Goal: Entertainment & Leisure: Consume media (video, audio)

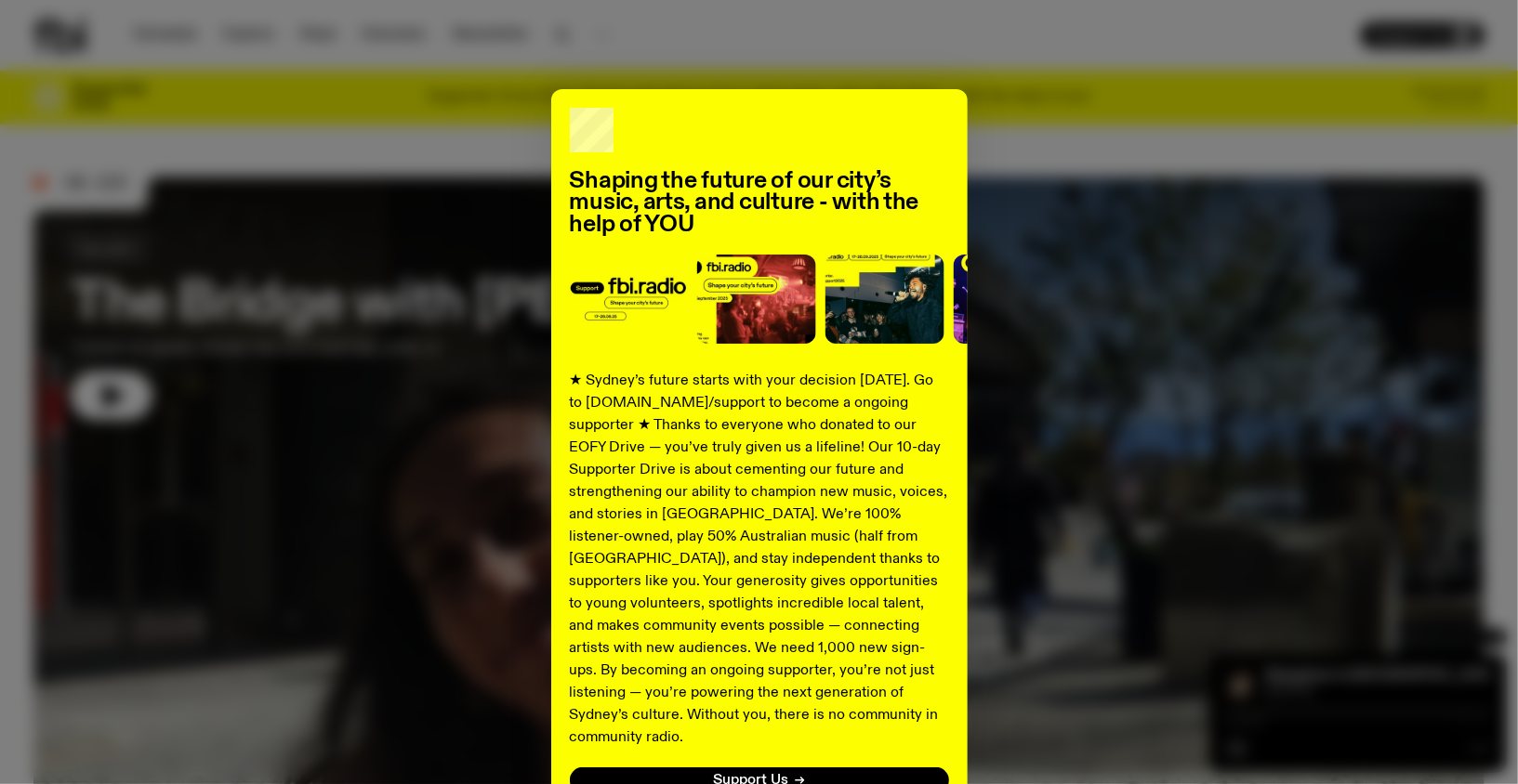
click at [164, 33] on div "Shaping the future of our city’s music, arts, and culture - with the help of YO…" at bounding box center [759, 392] width 1518 height 784
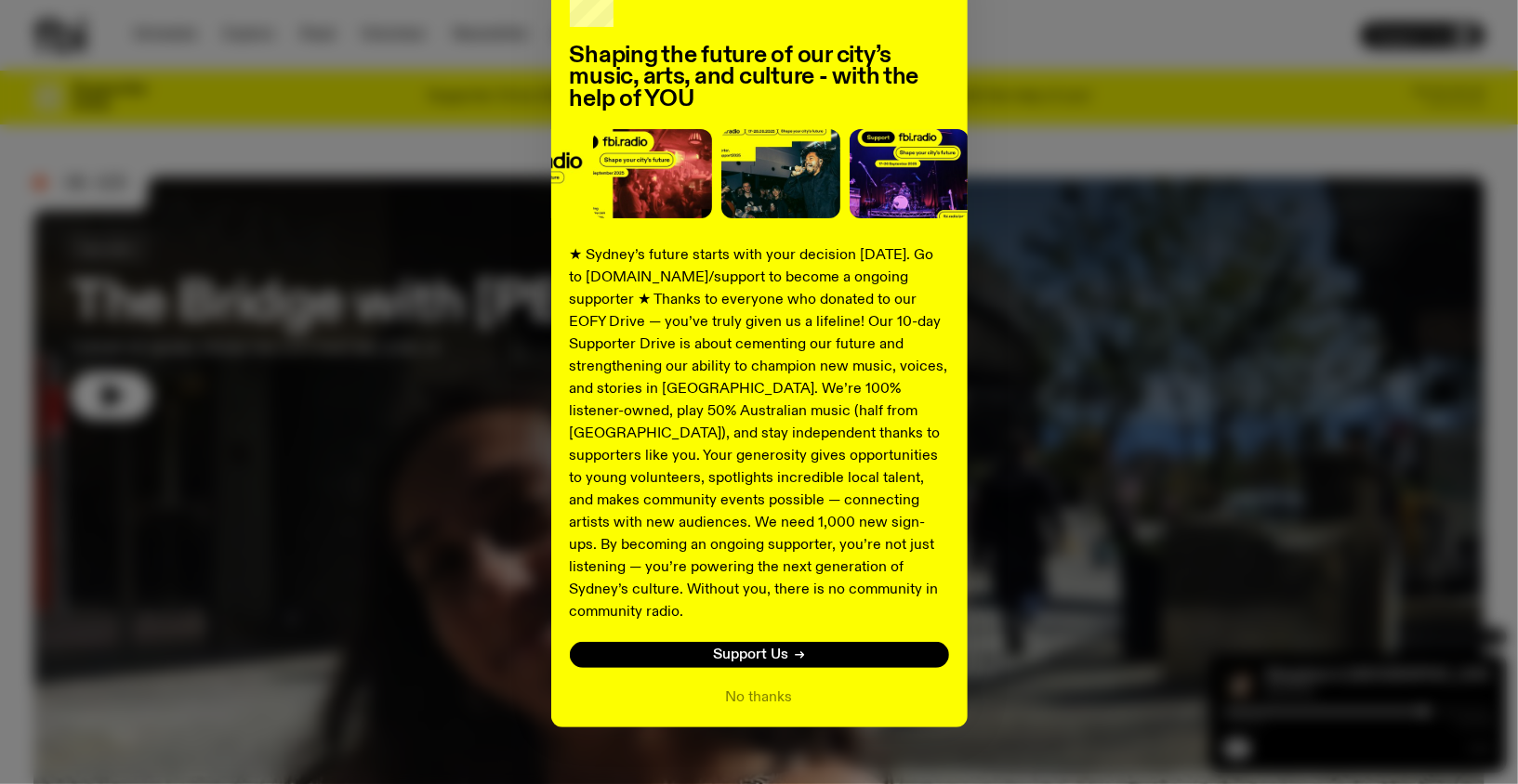
scroll to position [135, 0]
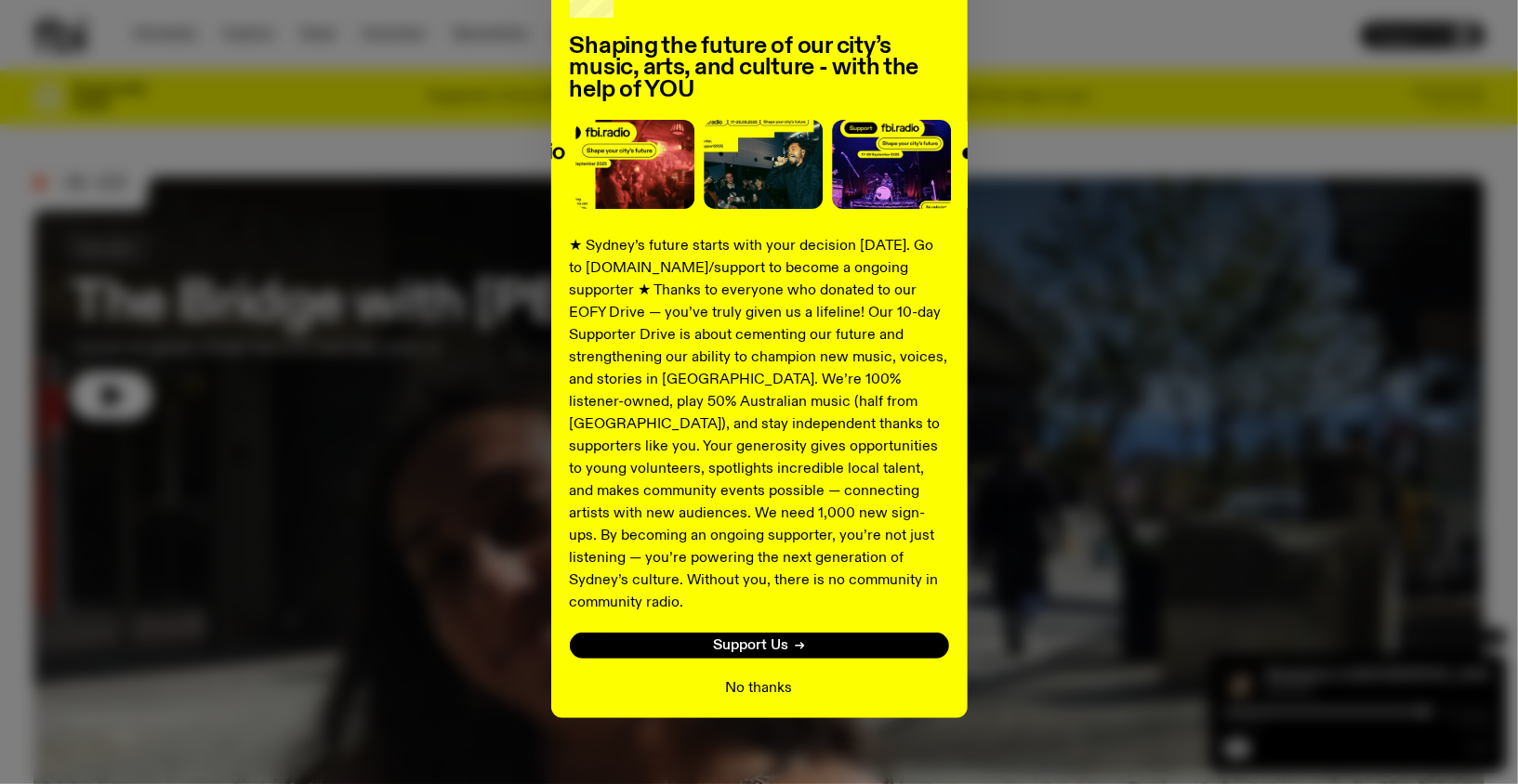
click at [748, 677] on button "No thanks" at bounding box center [759, 688] width 67 height 23
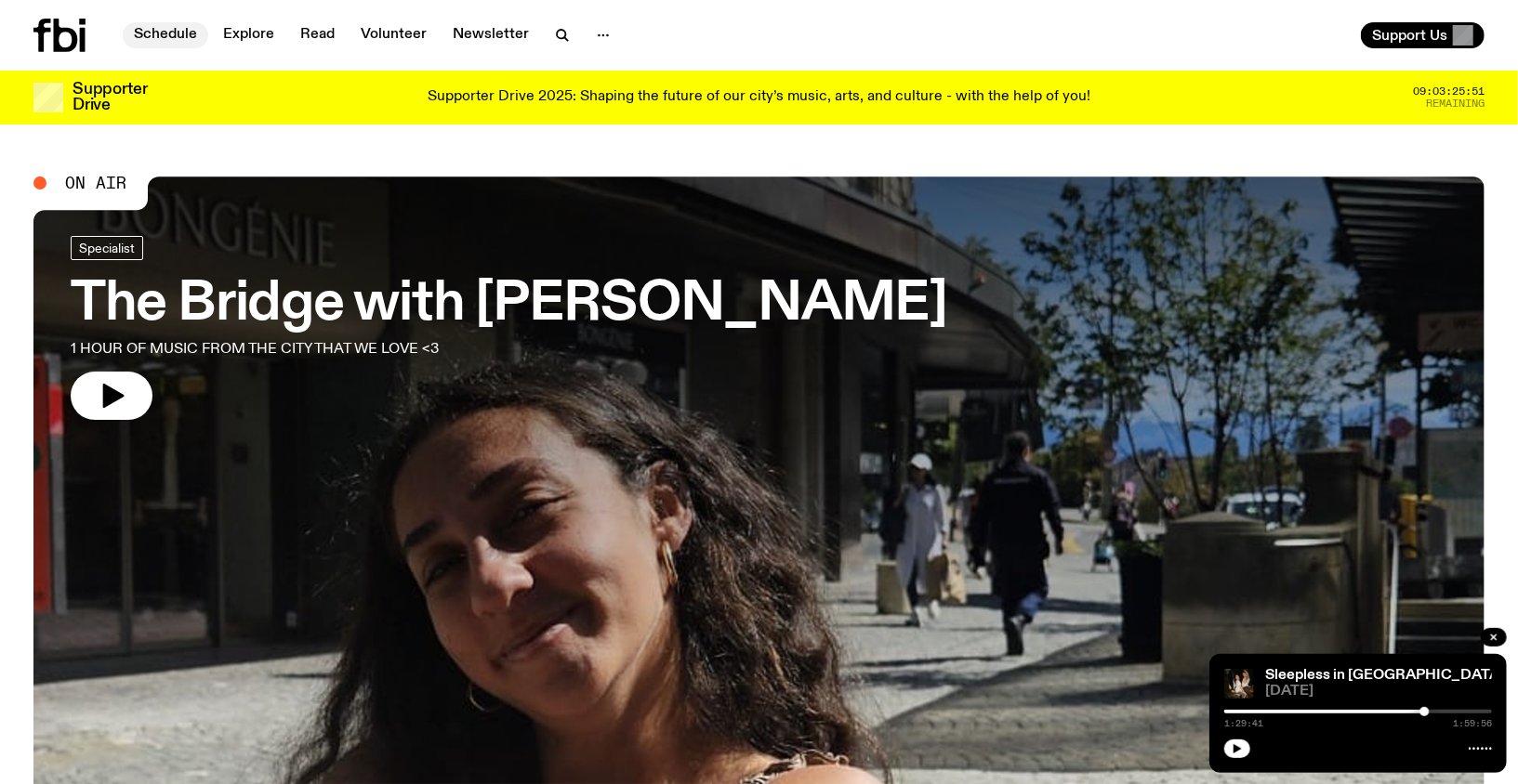
click at [163, 35] on link "Schedule" at bounding box center [165, 36] width 85 height 26
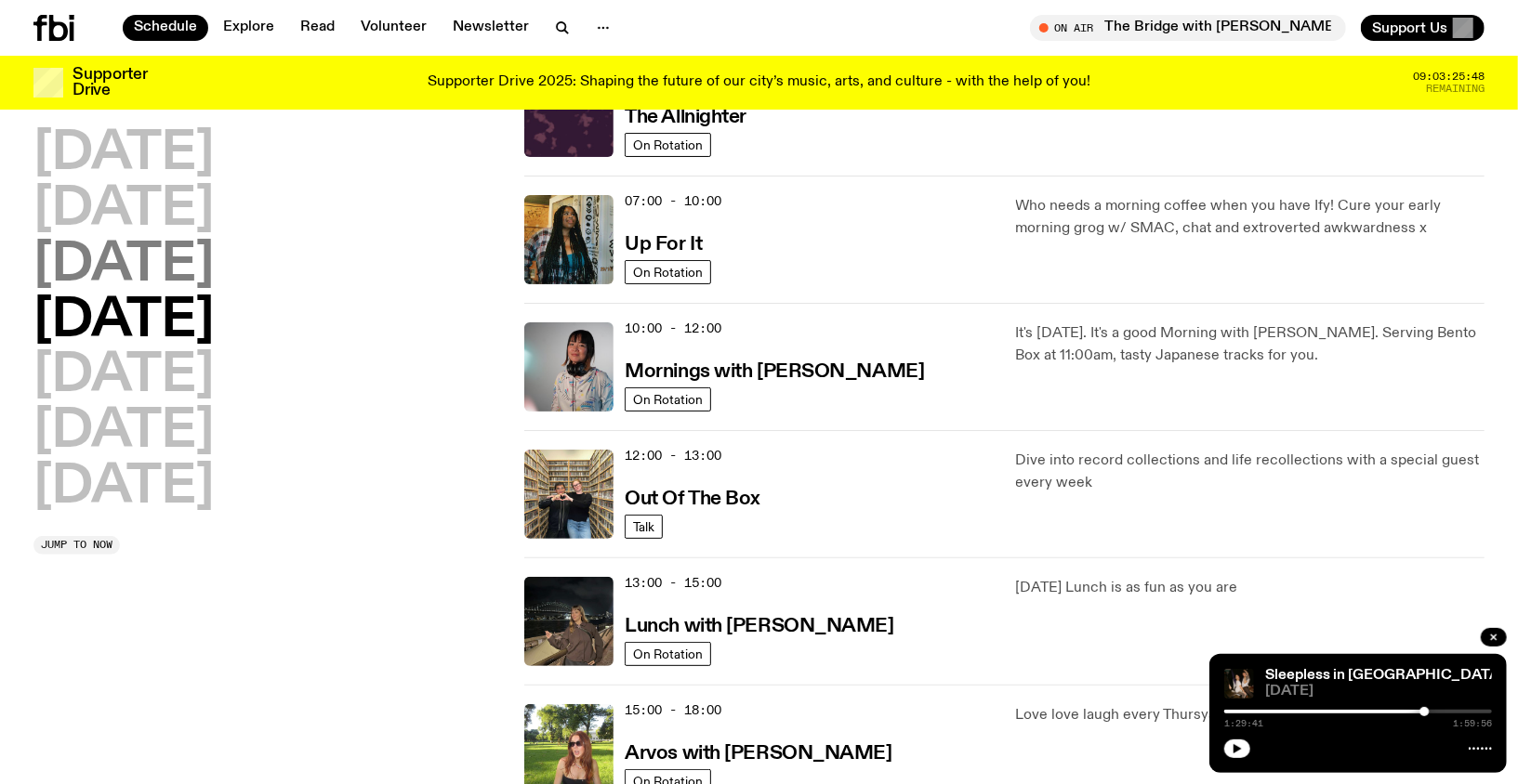
click at [214, 268] on h2 "[DATE]" at bounding box center [124, 265] width 180 height 52
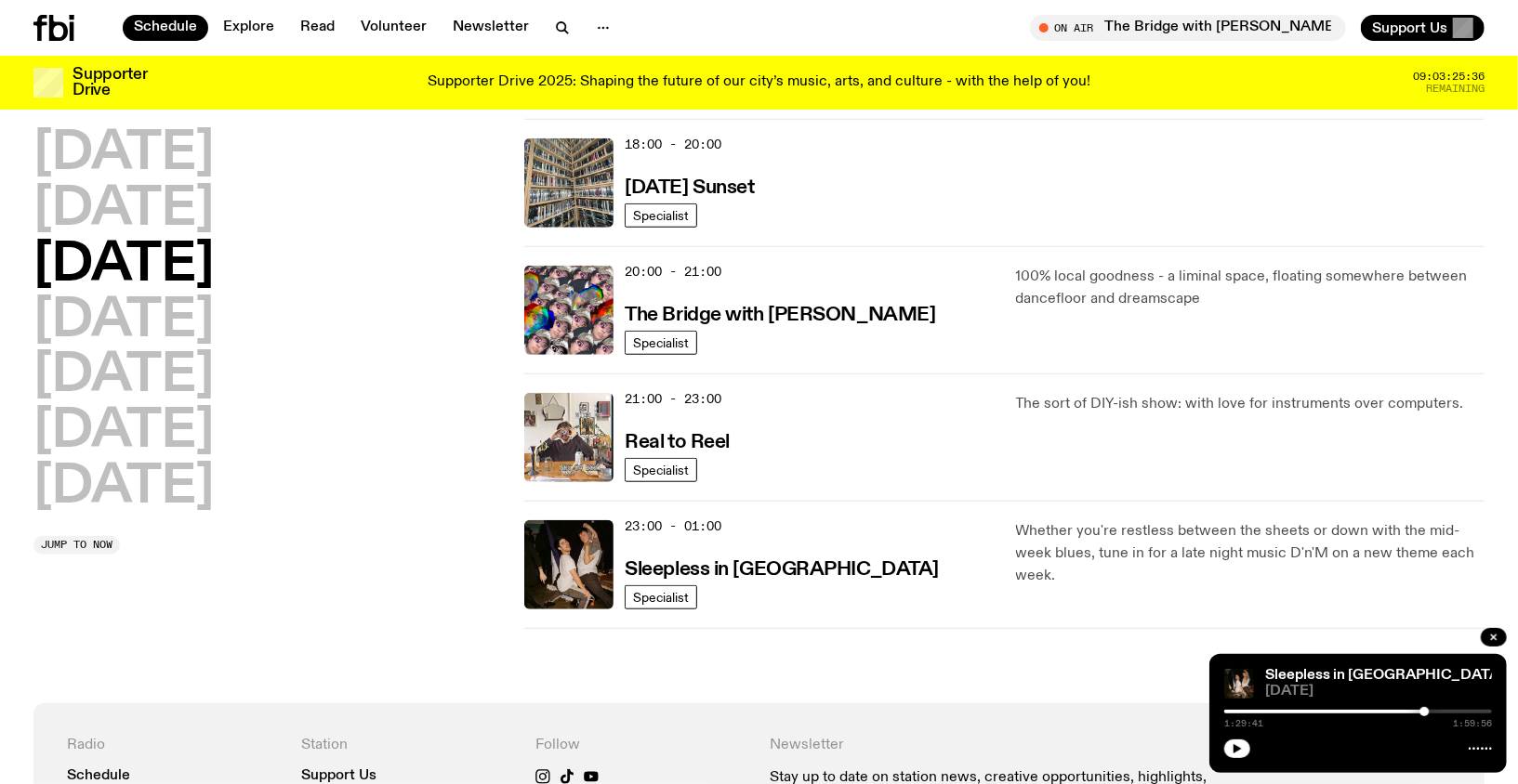
scroll to position [810, 0]
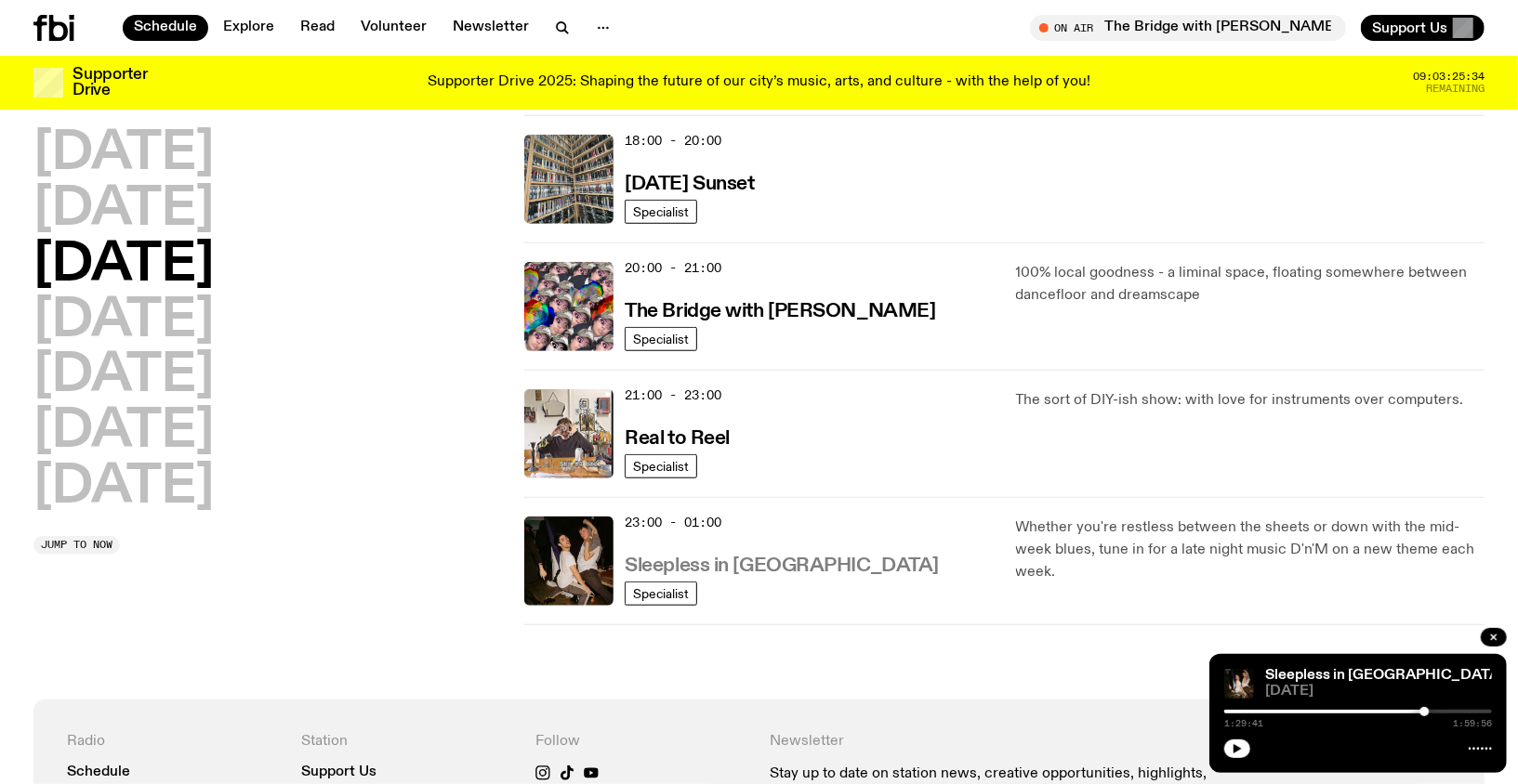
click at [732, 563] on h3 "Sleepless in [GEOGRAPHIC_DATA]" at bounding box center [782, 565] width 314 height 20
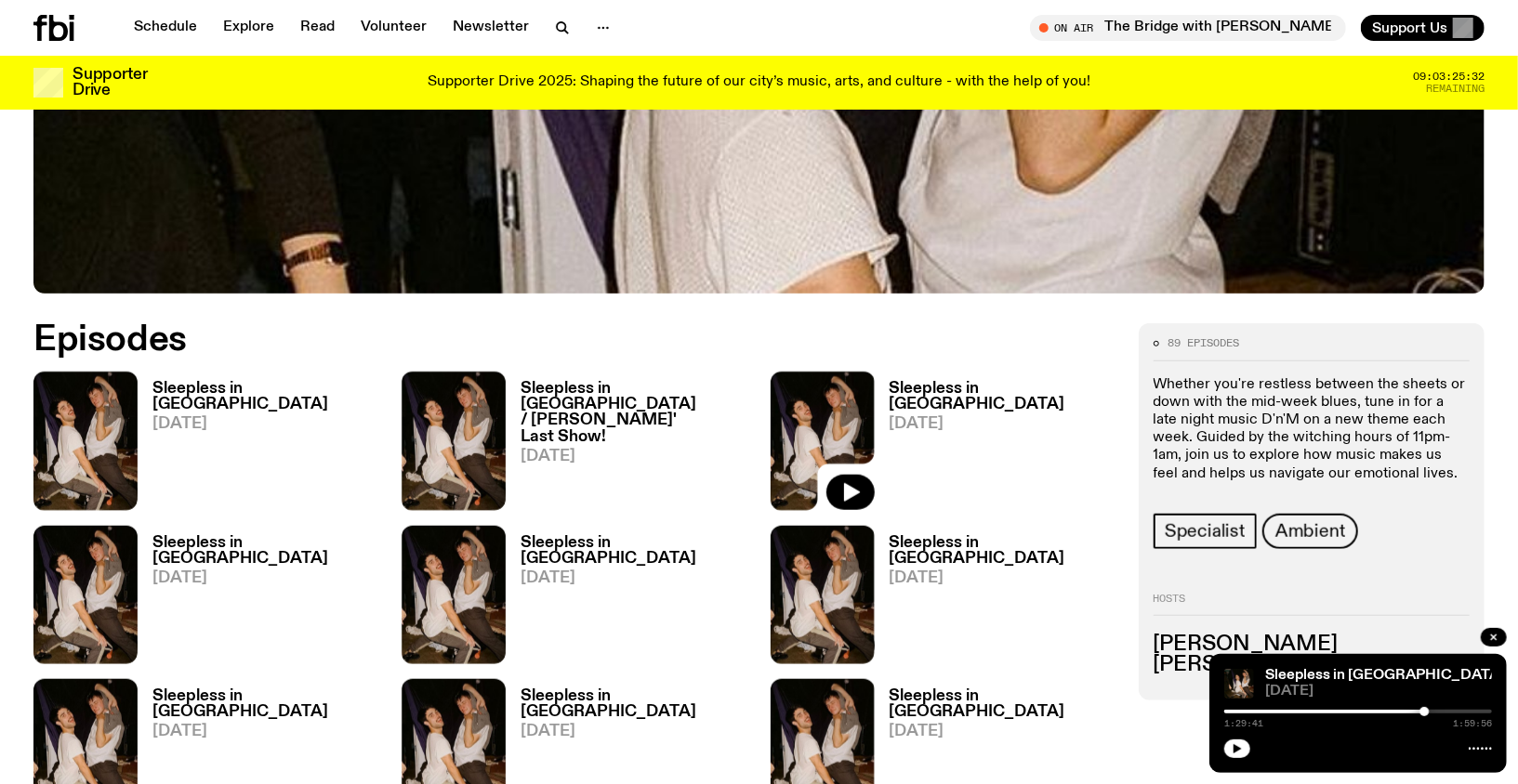
scroll to position [794, 0]
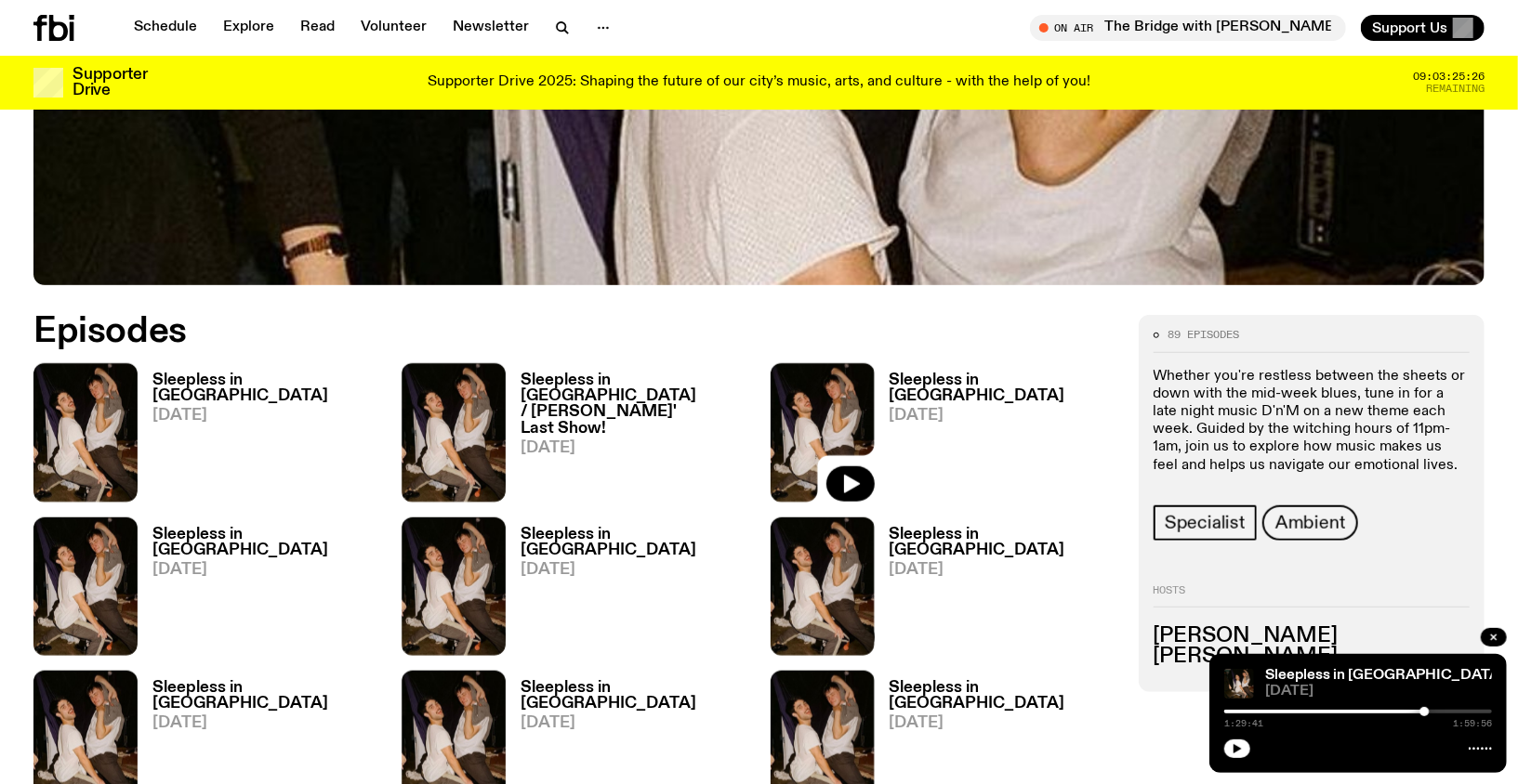
click at [657, 377] on h3 "Sleepless in [GEOGRAPHIC_DATA] / [PERSON_NAME]' Last Show!" at bounding box center [634, 403] width 227 height 63
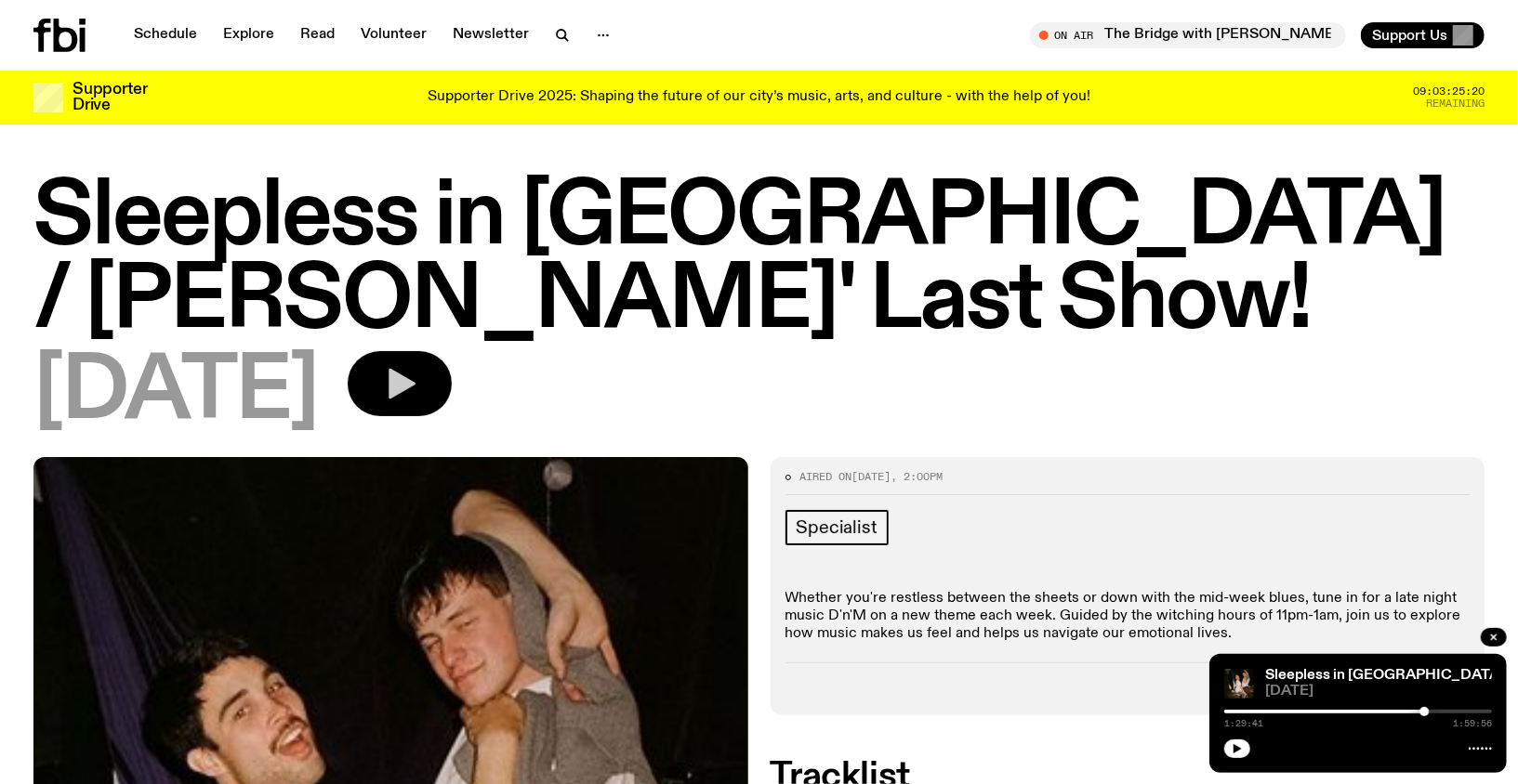
click at [451, 386] on button "button" at bounding box center [399, 383] width 104 height 65
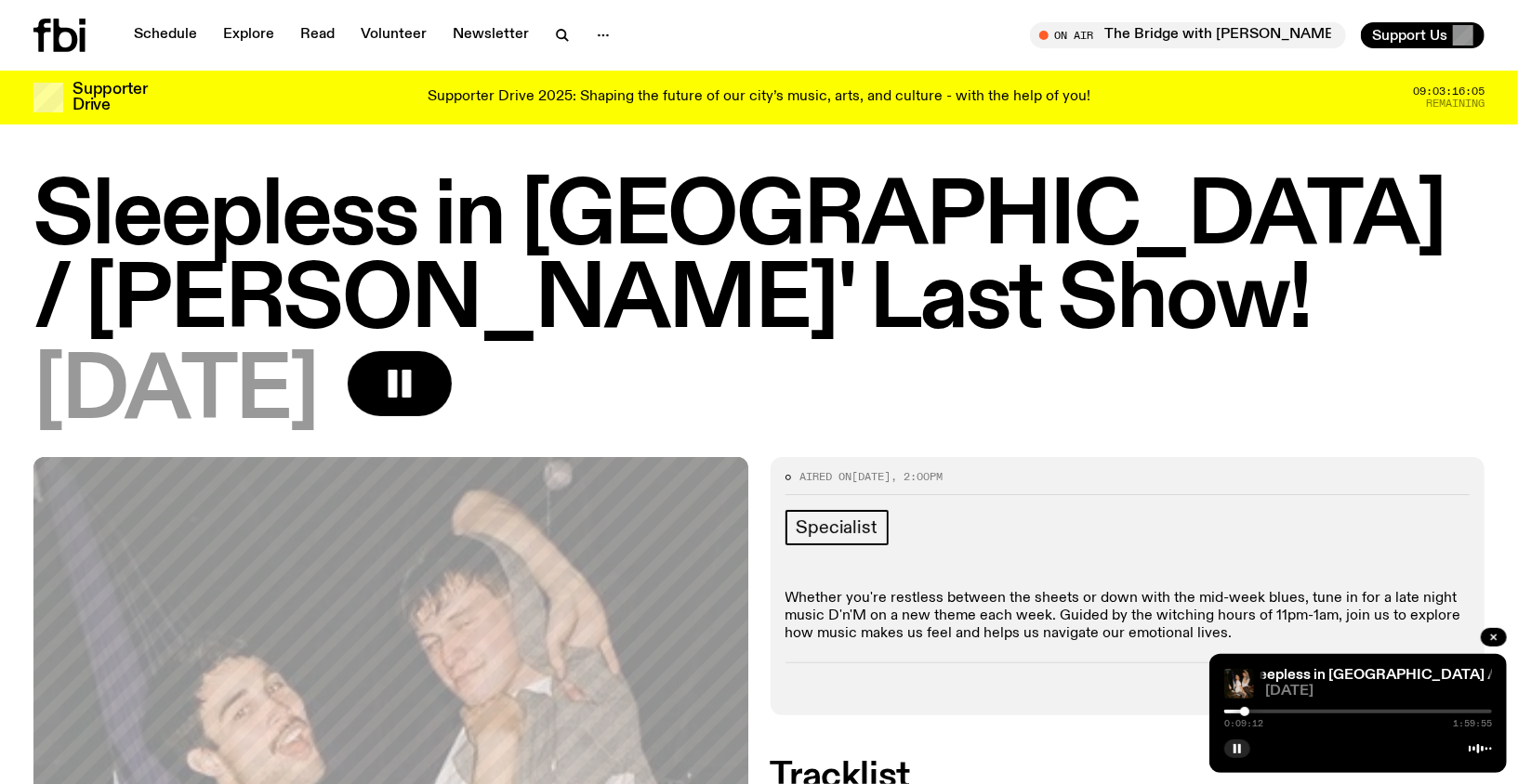
click at [1241, 719] on span "0:09:12" at bounding box center [1244, 724] width 39 height 9
click at [1241, 714] on div at bounding box center [1244, 712] width 9 height 9
click at [451, 358] on button "button" at bounding box center [399, 383] width 104 height 65
